Goal: Check status: Check status

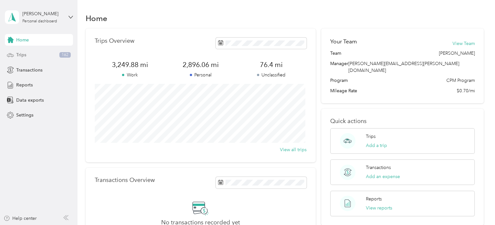
click at [13, 55] on icon at bounding box center [10, 55] width 7 height 7
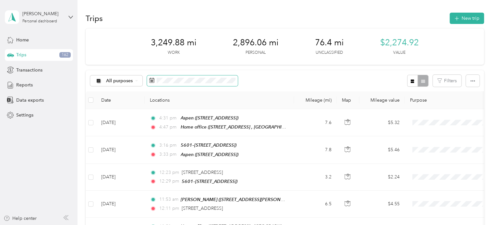
click at [187, 84] on span at bounding box center [192, 81] width 91 height 11
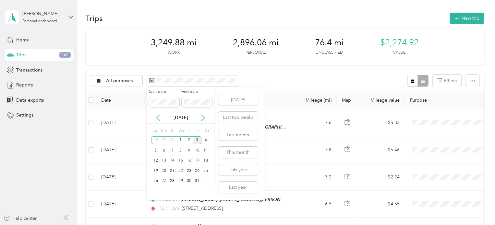
click at [158, 119] on icon at bounding box center [157, 118] width 3 height 6
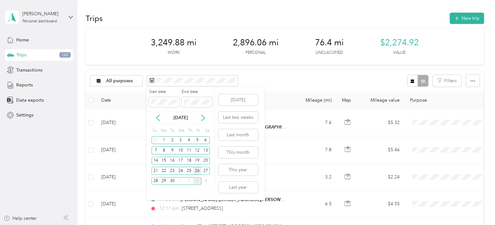
click at [198, 172] on div "26" at bounding box center [197, 171] width 8 height 8
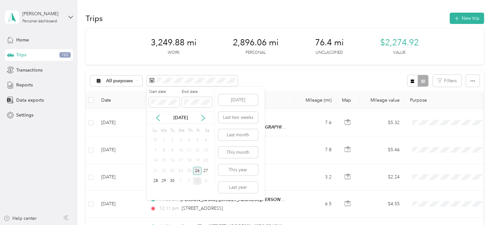
click at [198, 171] on div "26" at bounding box center [197, 171] width 8 height 8
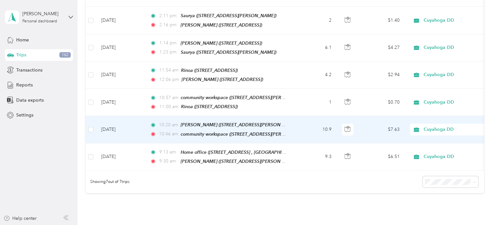
scroll to position [97, 0]
